Goal: Task Accomplishment & Management: Use online tool/utility

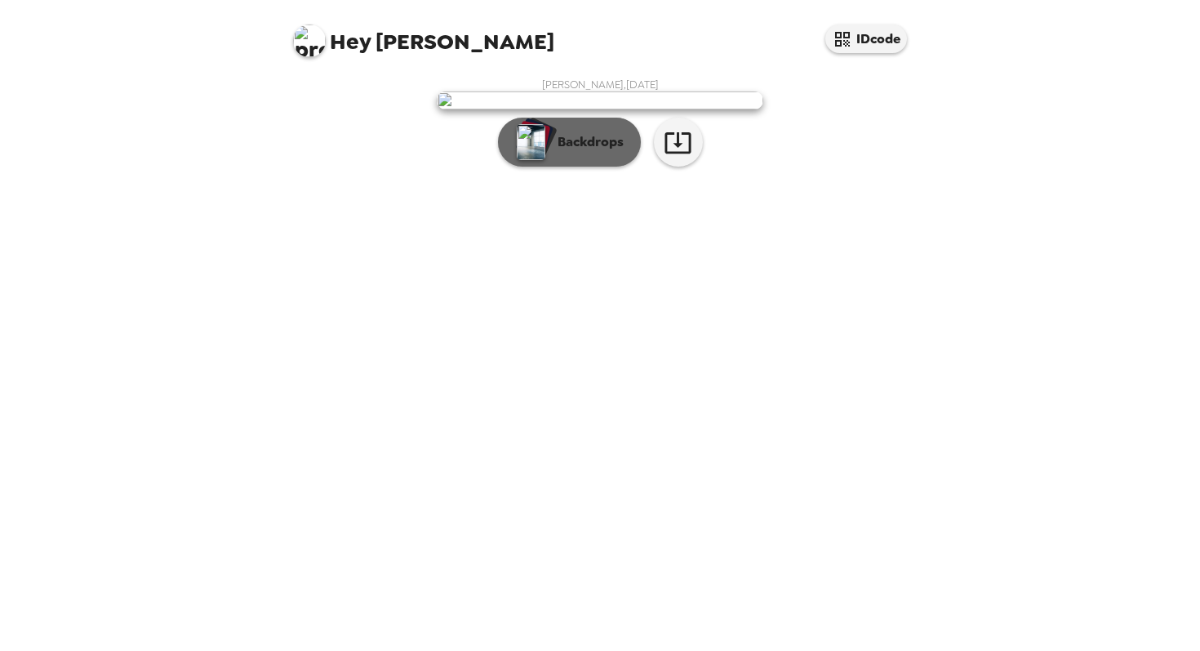
click at [571, 152] on p "Backdrops" at bounding box center [586, 142] width 74 height 20
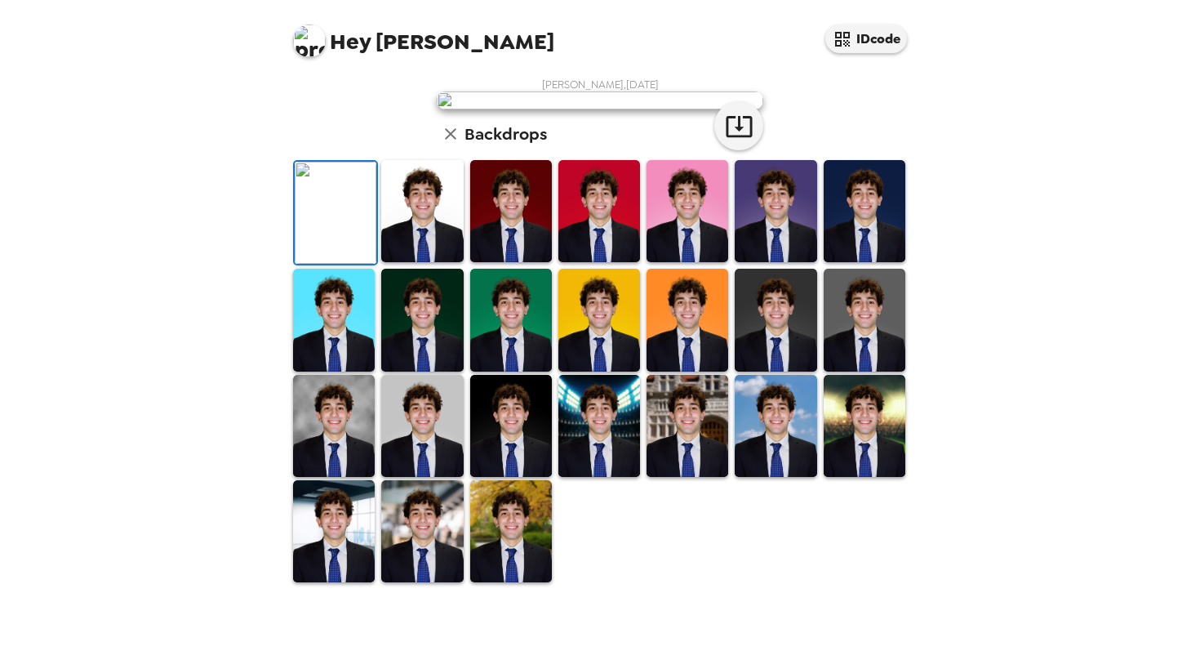
scroll to position [349, 0]
click at [621, 477] on img at bounding box center [599, 426] width 82 height 102
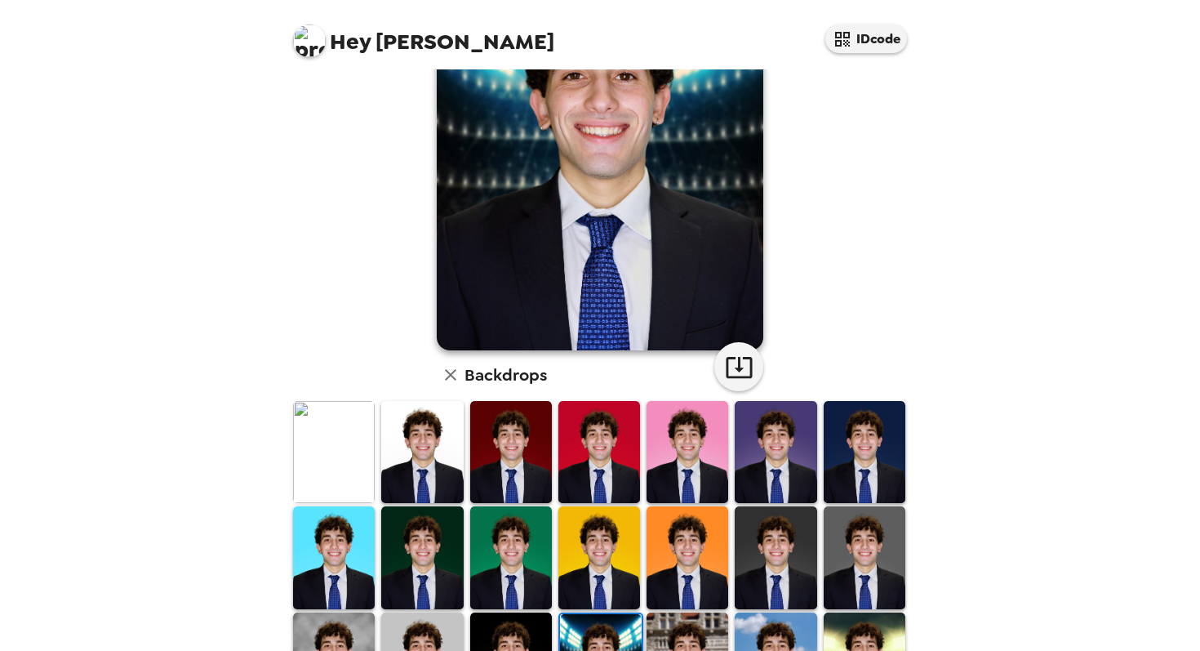
scroll to position [73, 0]
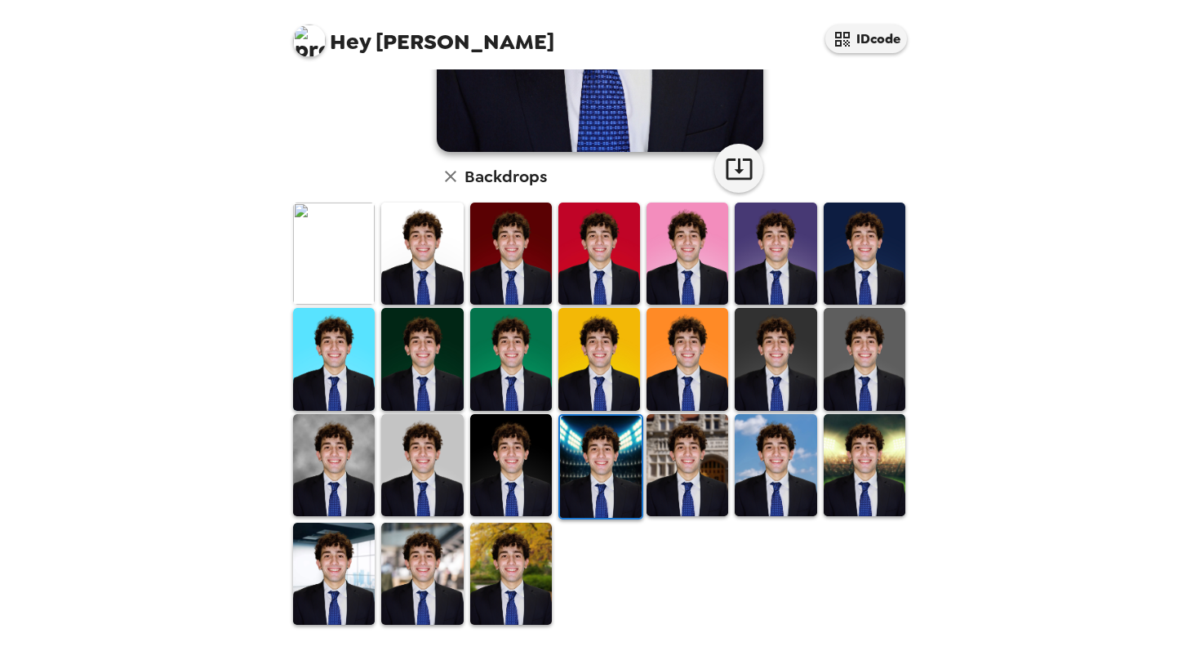
click at [711, 460] on img at bounding box center [687, 465] width 82 height 102
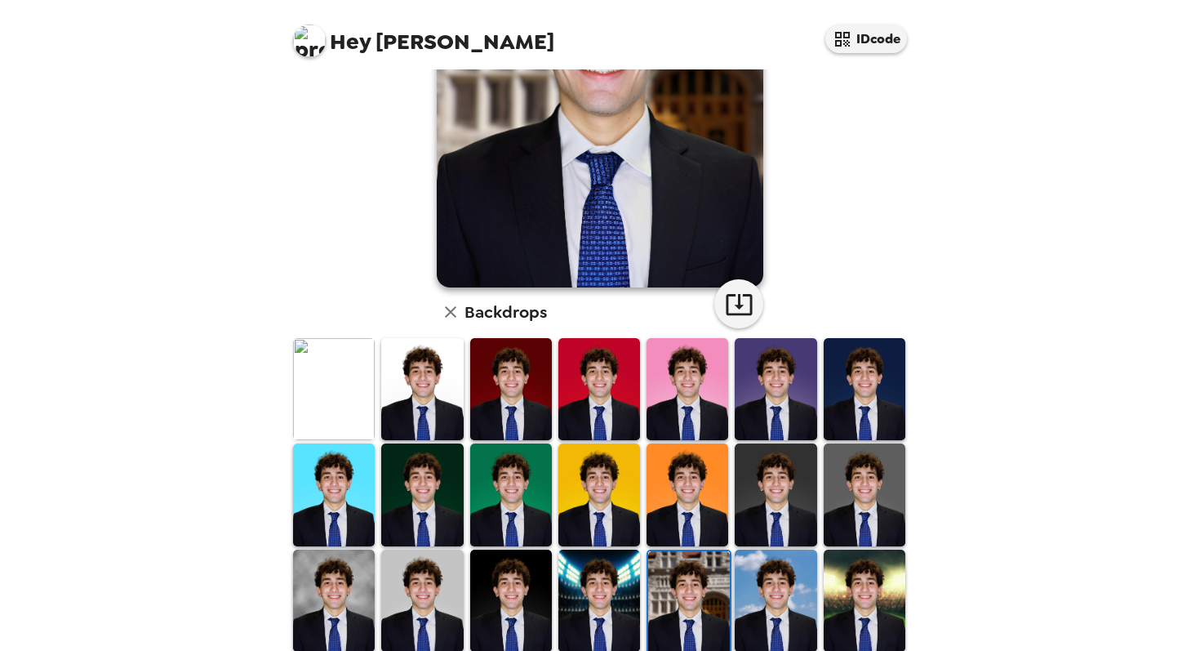
scroll to position [349, 0]
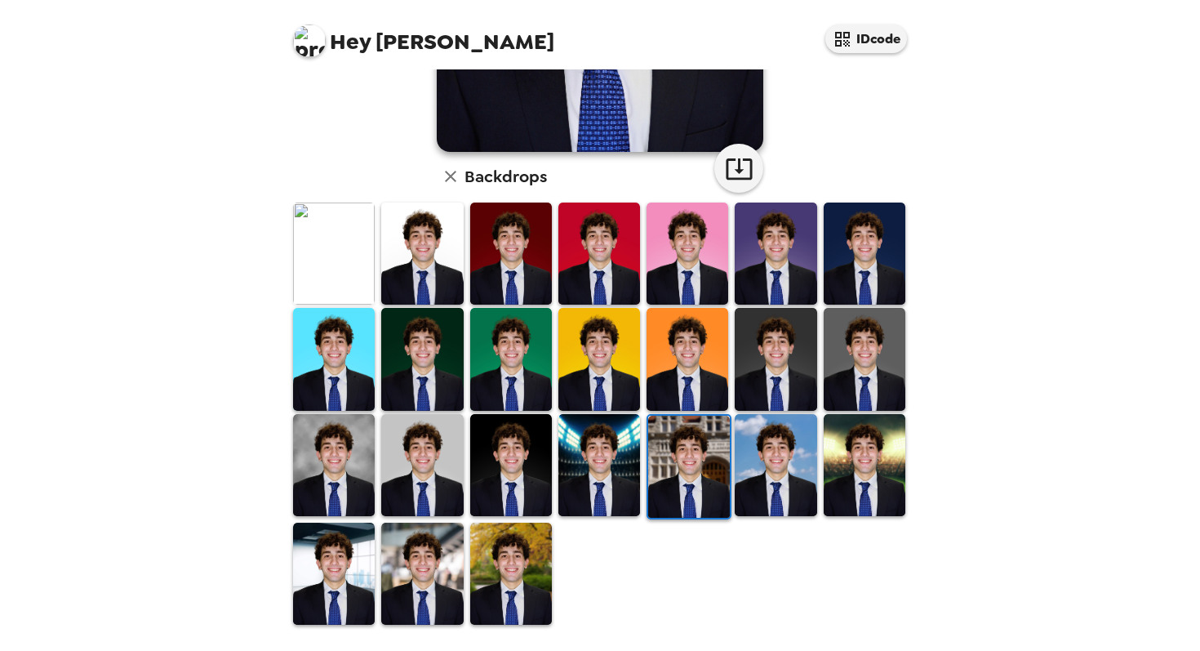
click at [772, 481] on img at bounding box center [776, 465] width 82 height 102
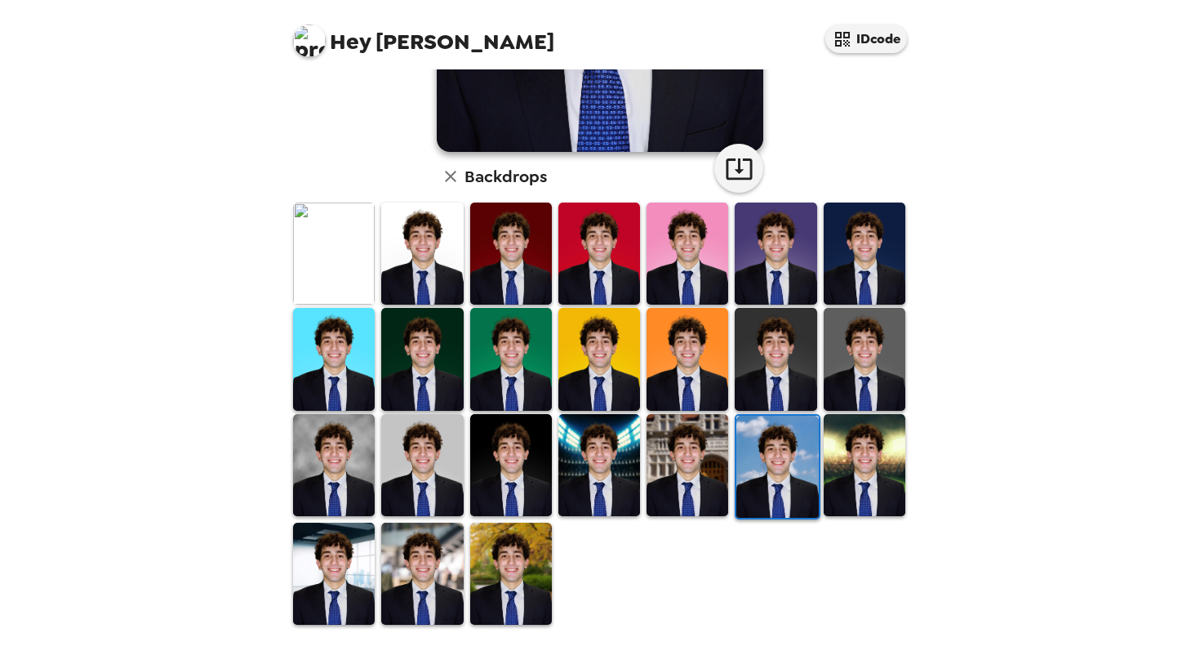
click at [510, 558] on img at bounding box center [511, 573] width 82 height 102
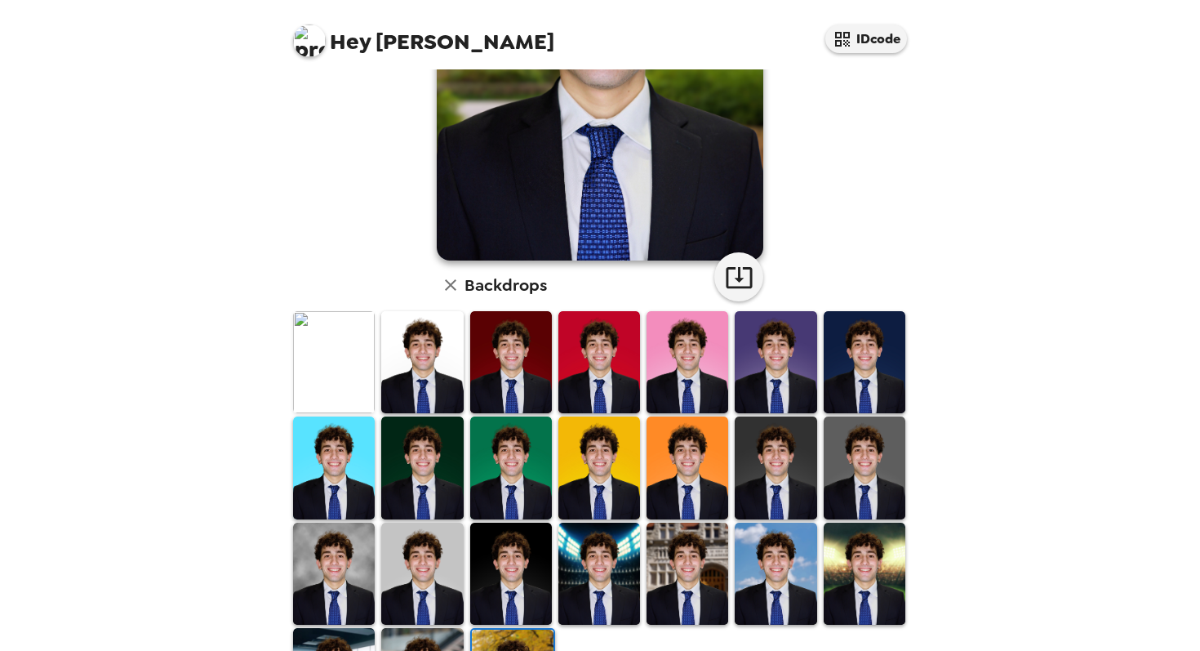
scroll to position [0, 0]
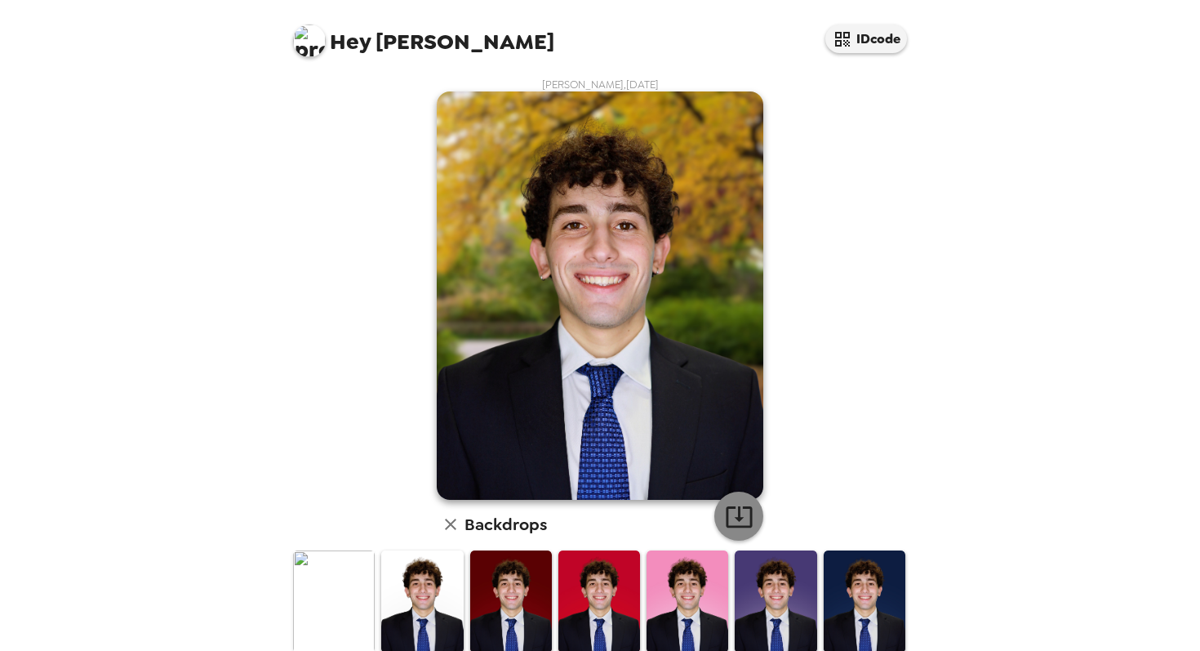
click at [731, 519] on icon "button" at bounding box center [739, 516] width 29 height 29
